Goal: Information Seeking & Learning: Learn about a topic

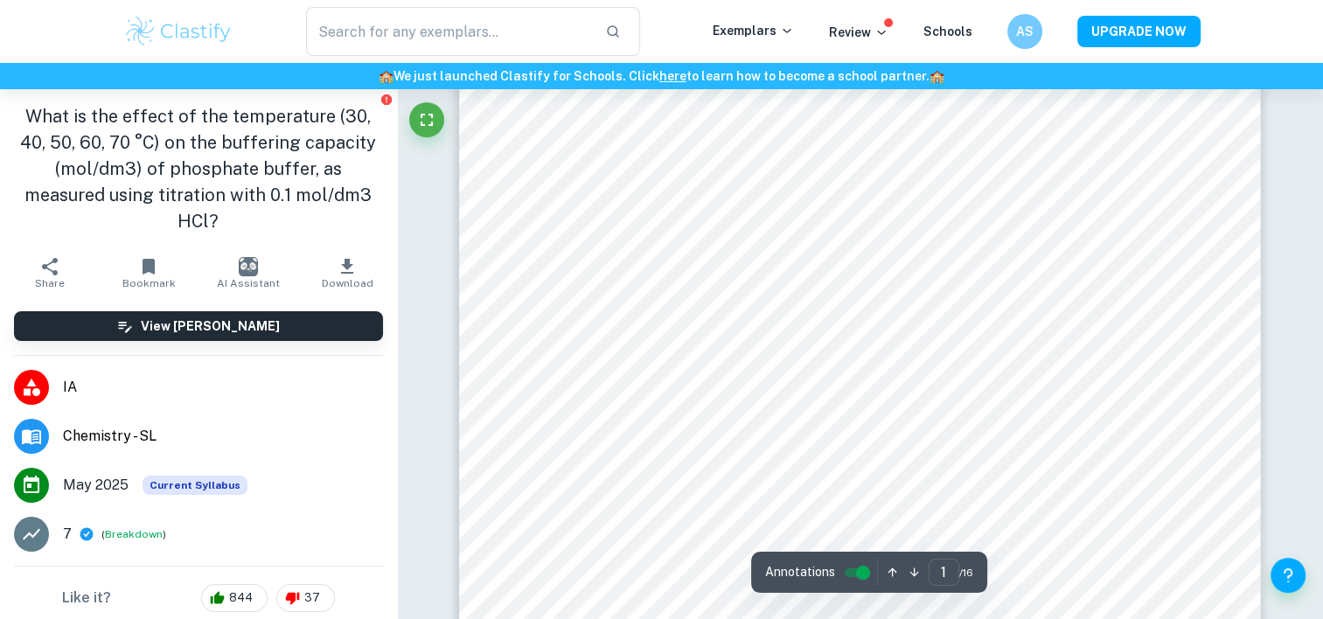
scroll to position [96, 0]
click at [345, 31] on input "text" at bounding box center [449, 31] width 286 height 49
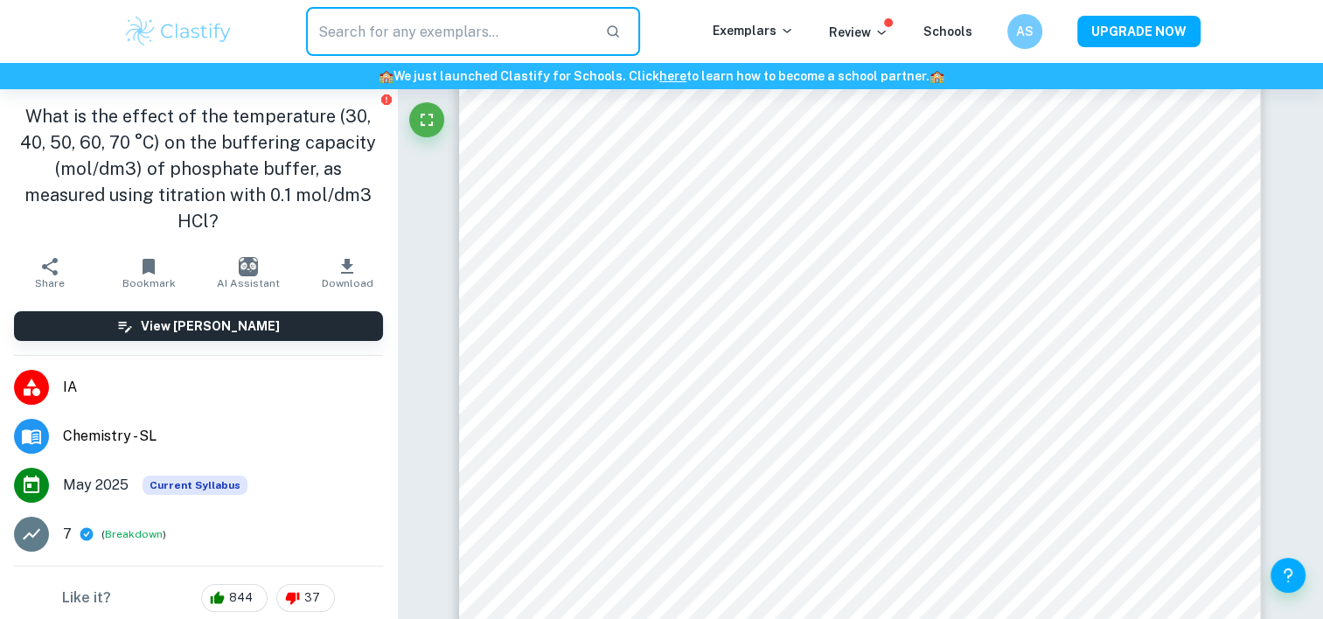
click at [201, 31] on img at bounding box center [178, 31] width 111 height 35
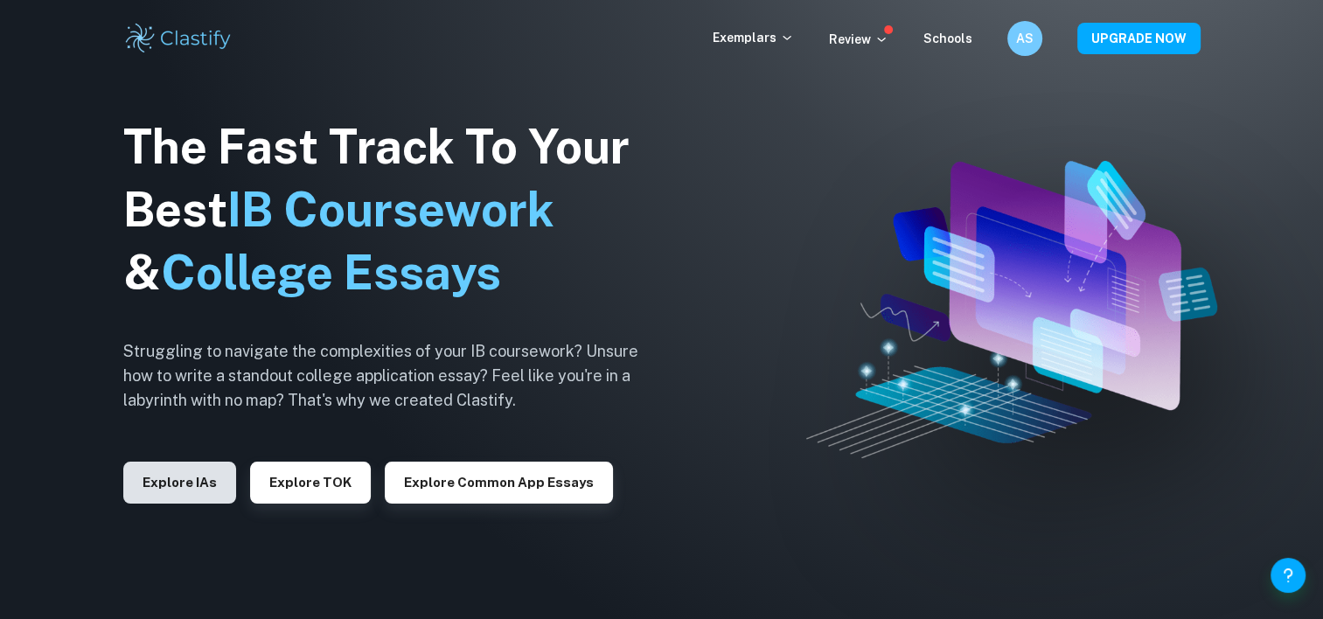
click at [203, 472] on button "Explore IAs" at bounding box center [179, 483] width 113 height 42
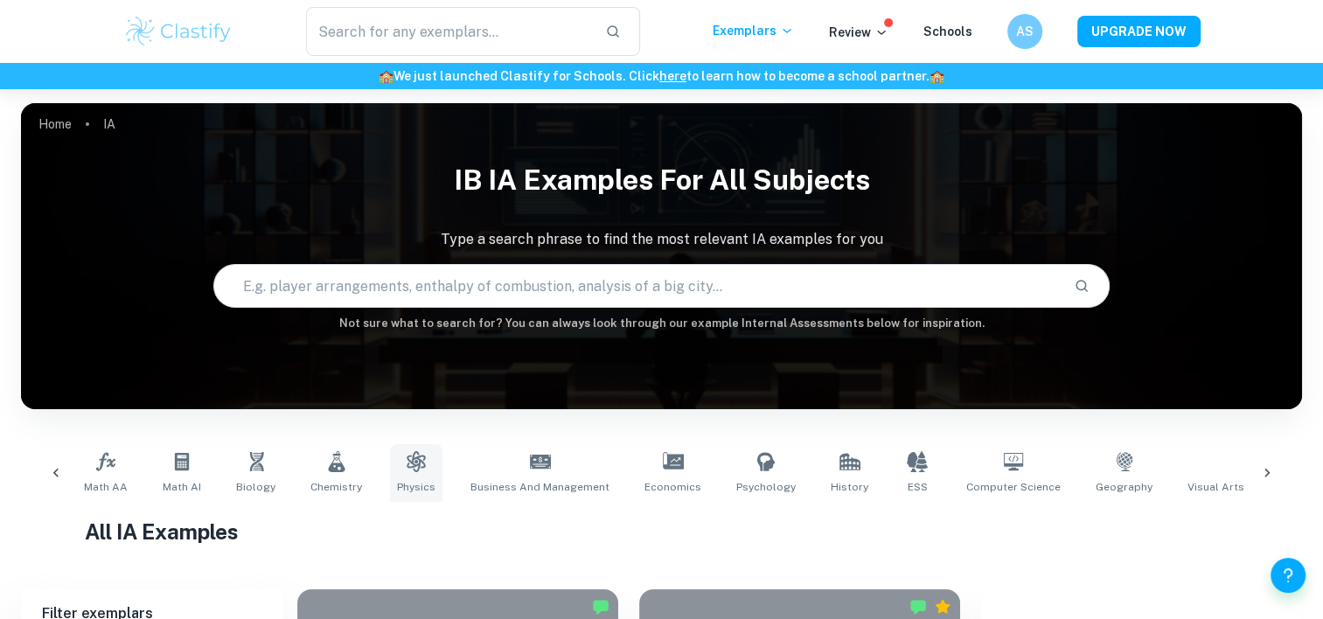
scroll to position [0, 66]
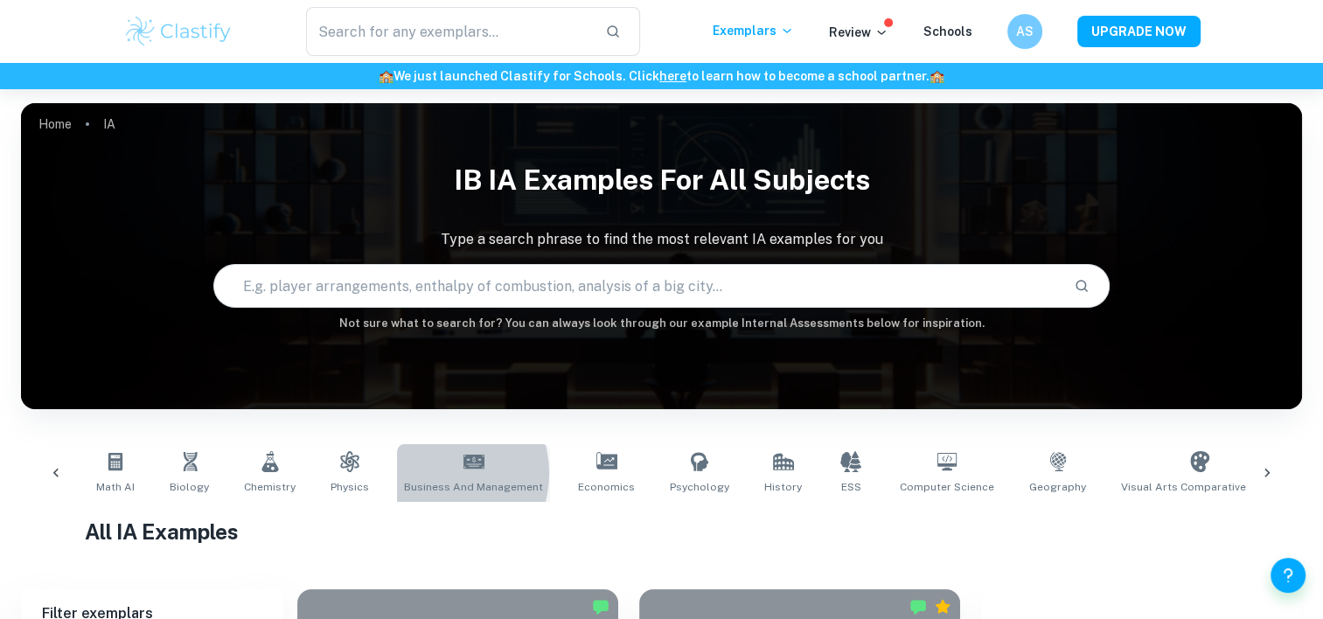
click at [426, 473] on link "Business and Management" at bounding box center [473, 473] width 153 height 58
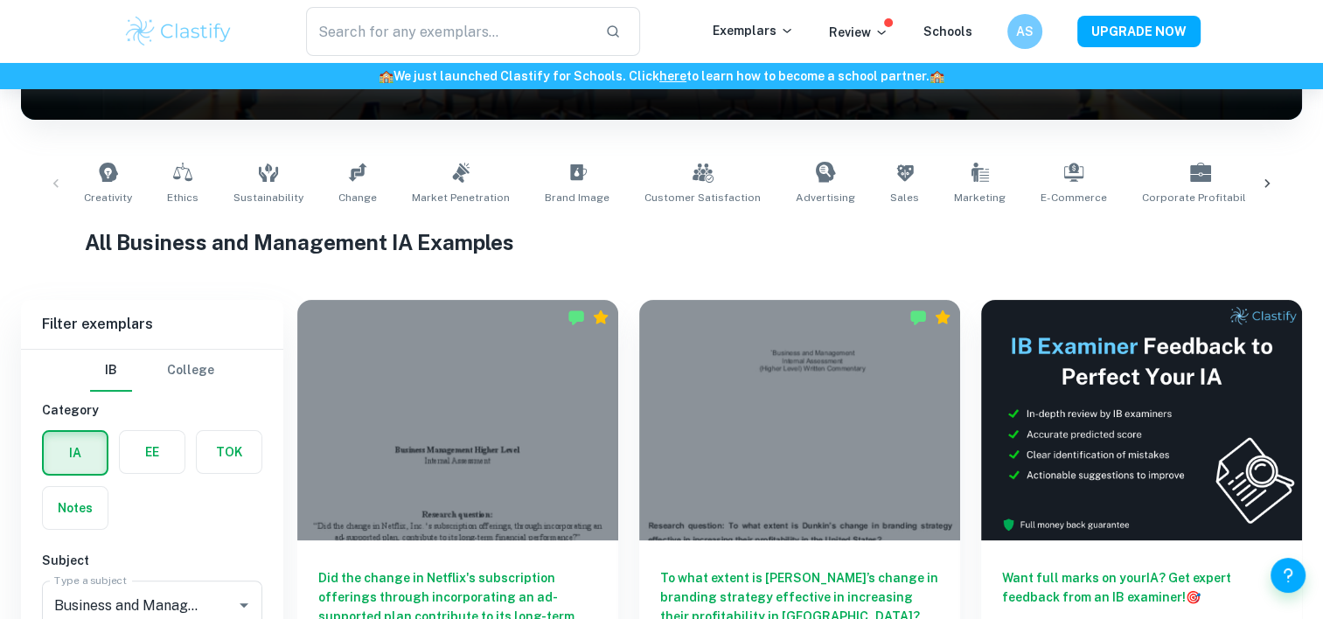
scroll to position [464, 0]
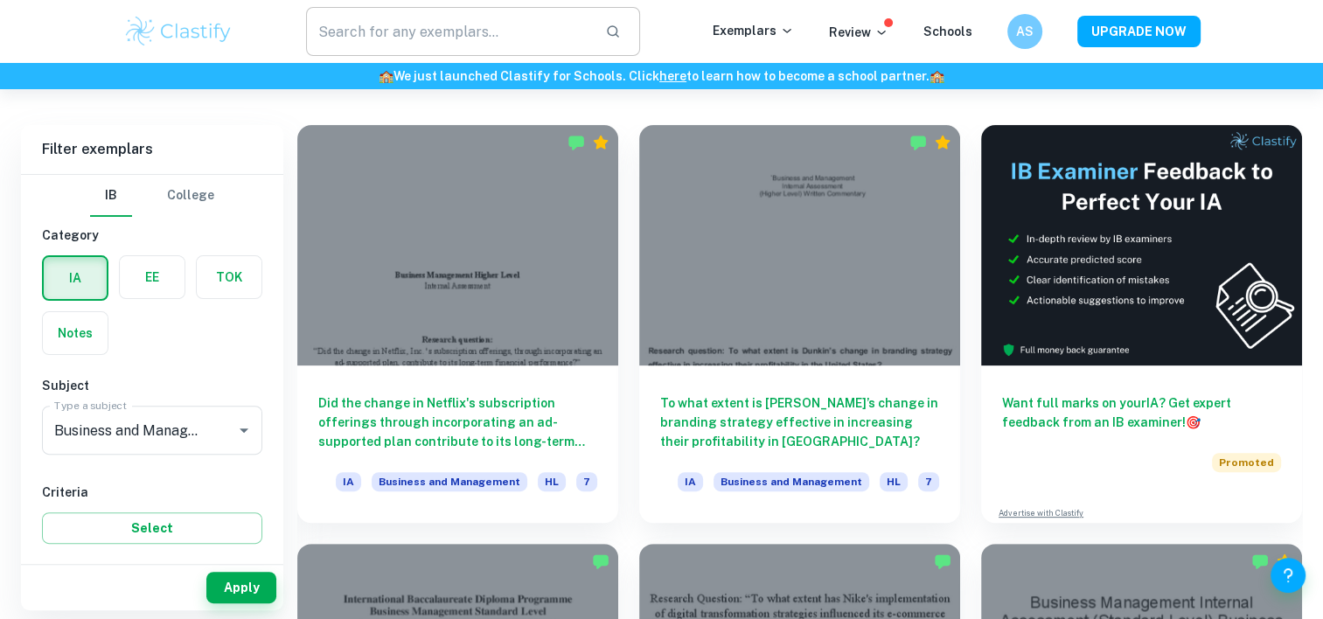
click at [560, 40] on input "text" at bounding box center [449, 31] width 286 height 49
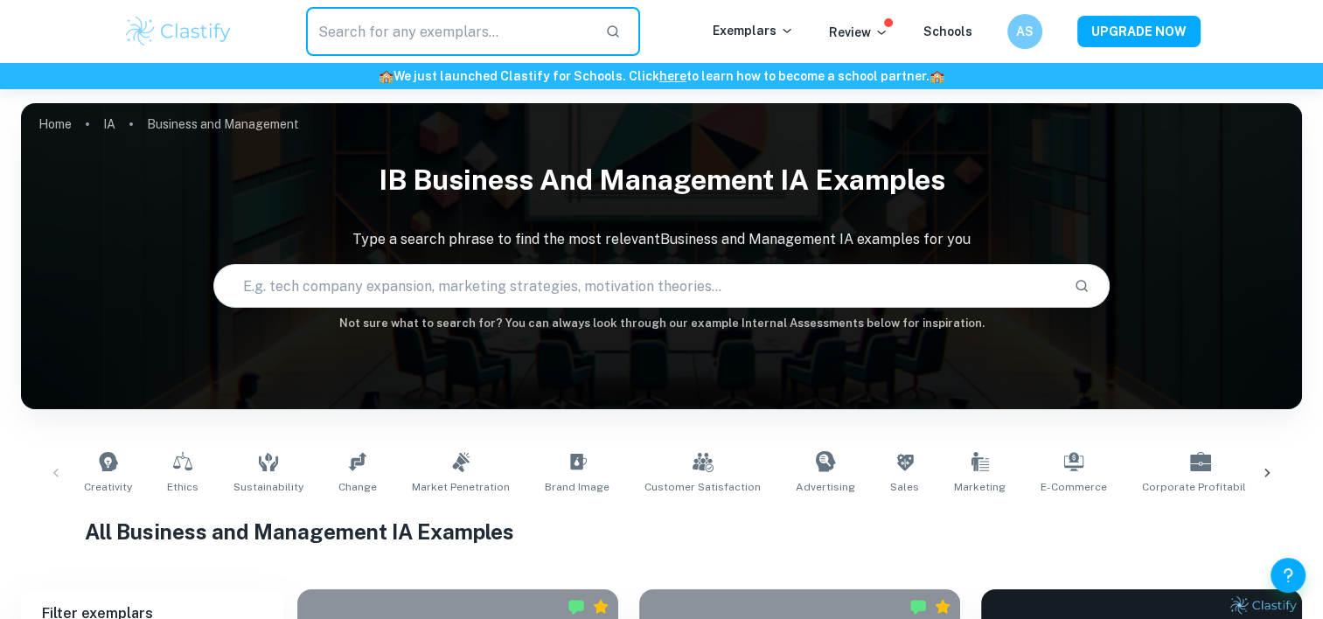
scroll to position [233, 0]
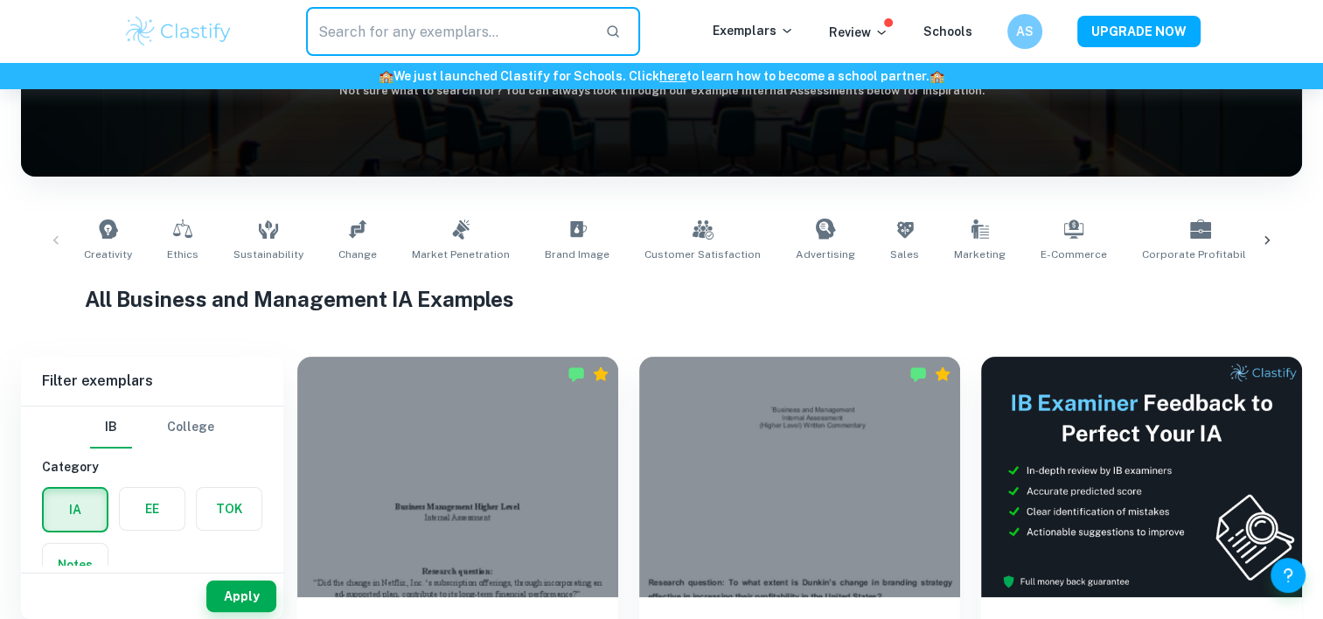
click at [1275, 240] on icon at bounding box center [1266, 240] width 17 height 17
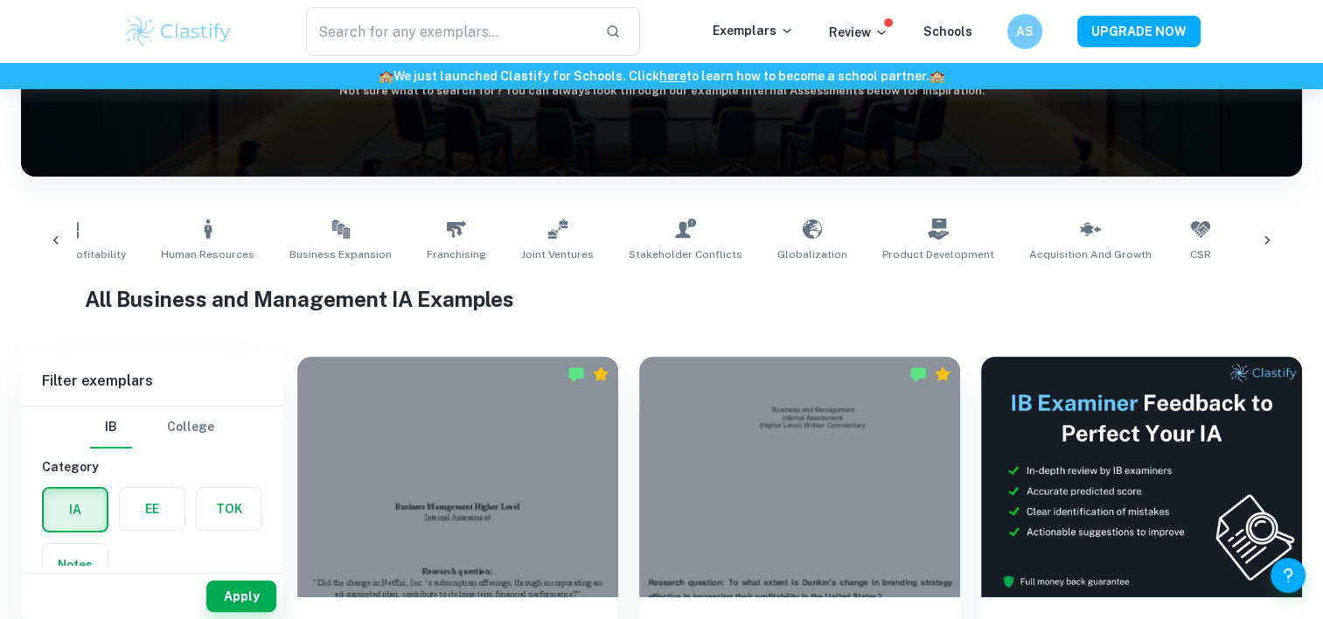
scroll to position [0, 1132]
click at [185, 263] on link "Human Resources" at bounding box center [208, 241] width 108 height 58
type input "Human Resources"
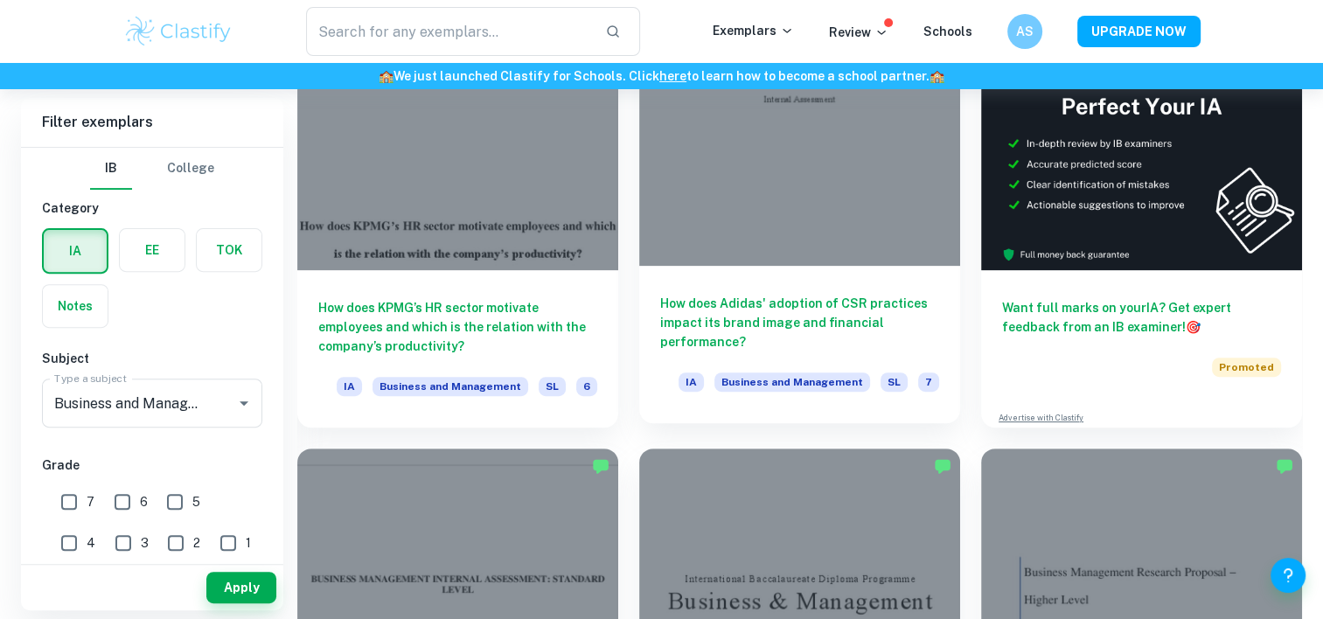
scroll to position [556, 0]
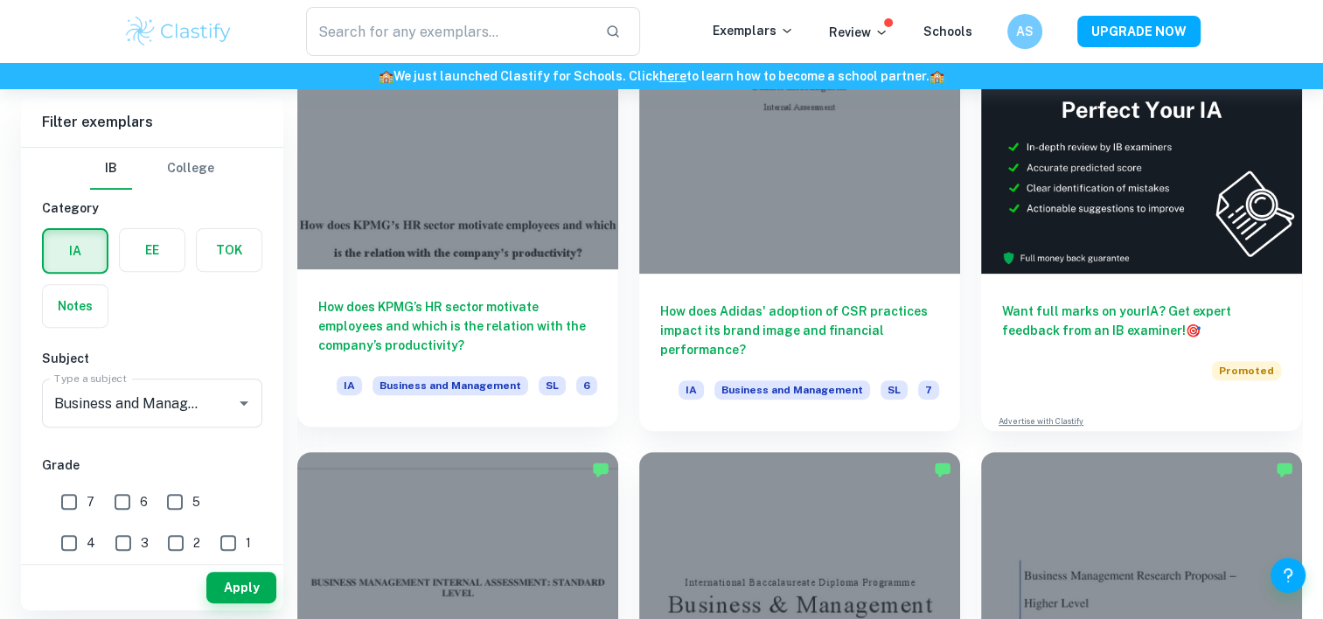
click at [520, 263] on div at bounding box center [457, 149] width 321 height 240
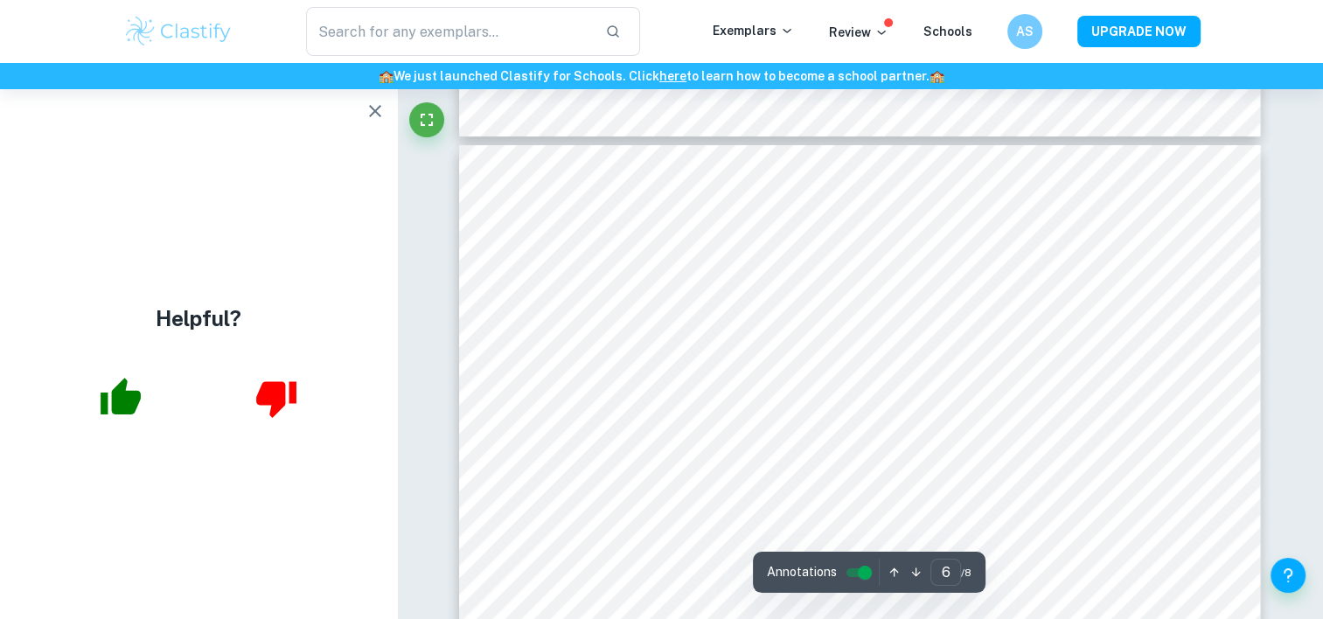
scroll to position [6740, 0]
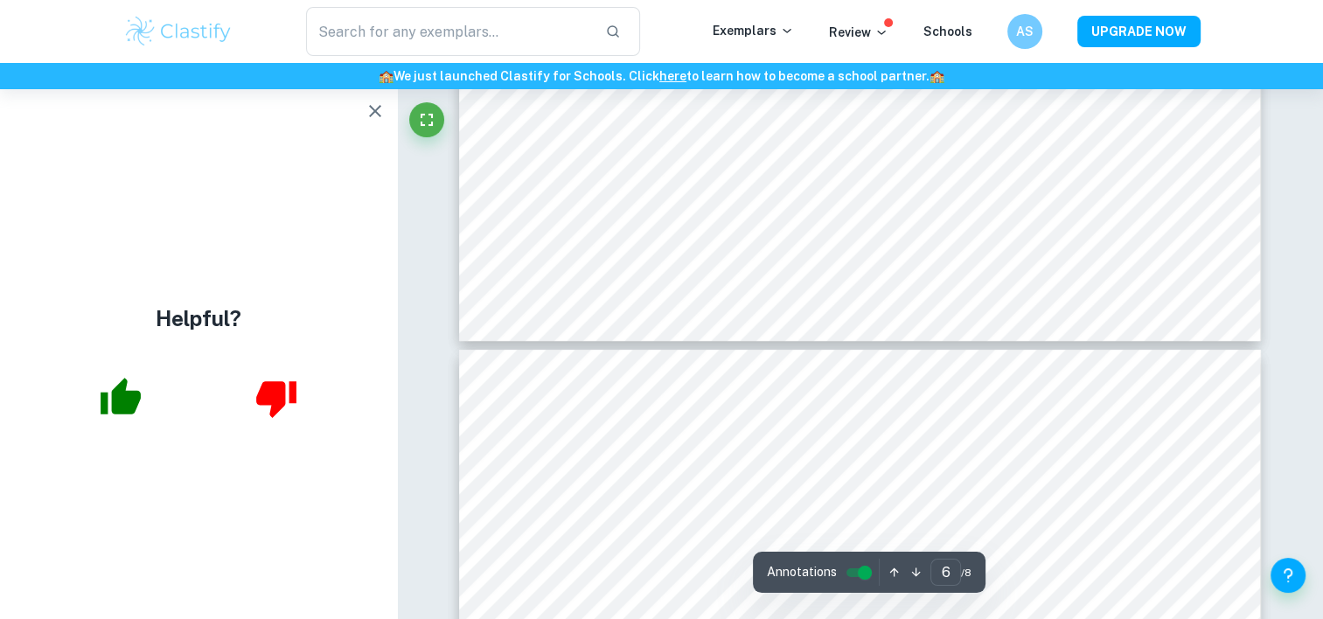
type input "7"
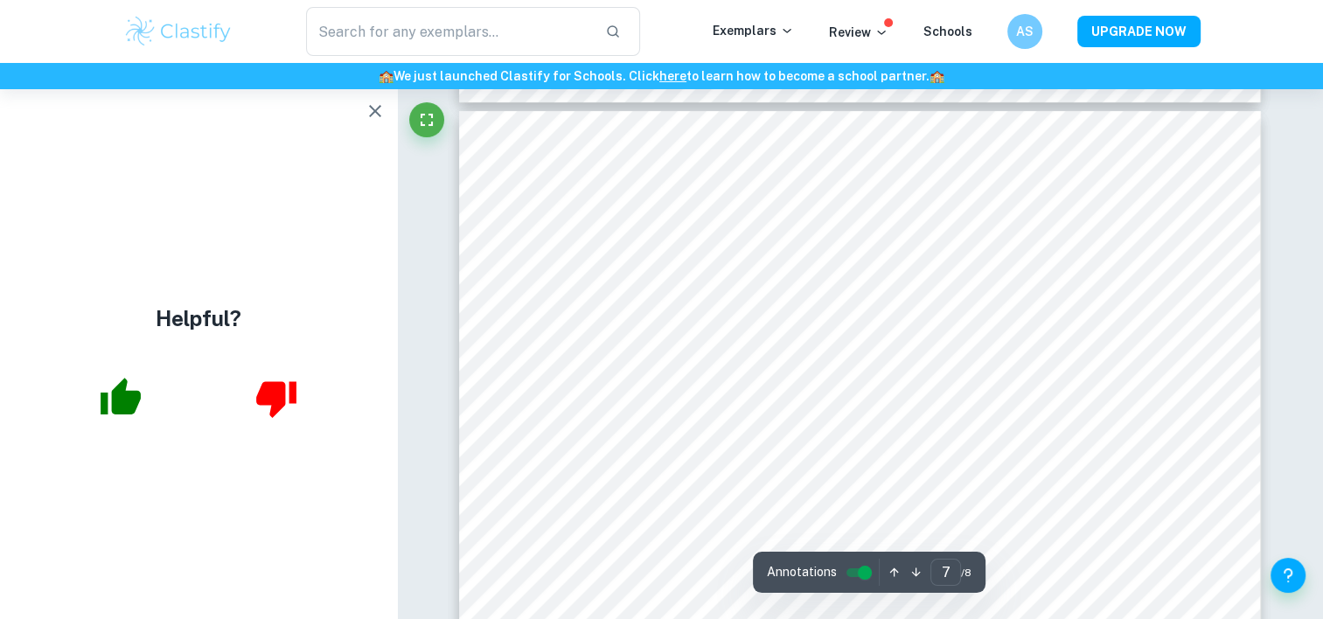
scroll to position [7165, 0]
